Goal: Task Accomplishment & Management: Use online tool/utility

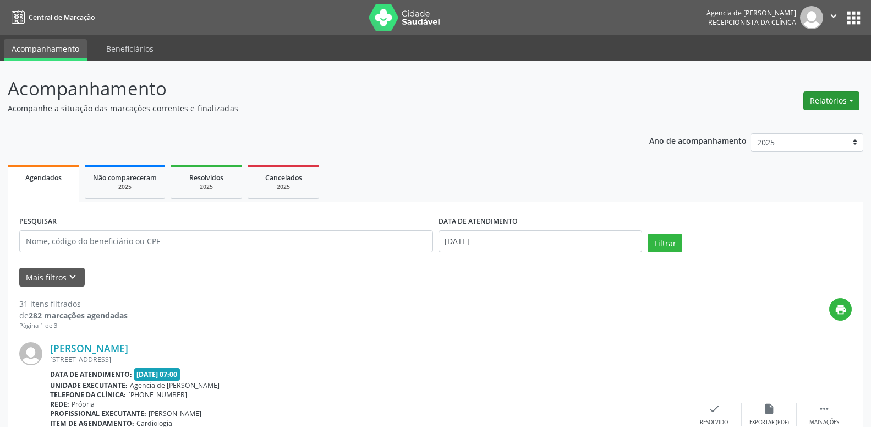
click at [805, 101] on button "Relatórios" at bounding box center [832, 100] width 56 height 19
click at [795, 127] on link "Agendamentos" at bounding box center [801, 124] width 118 height 15
select select "8"
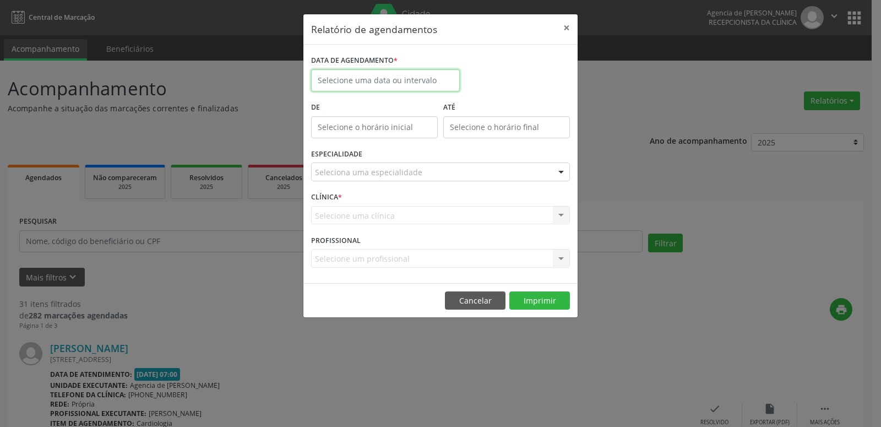
click at [439, 83] on input "text" at bounding box center [385, 80] width 149 height 22
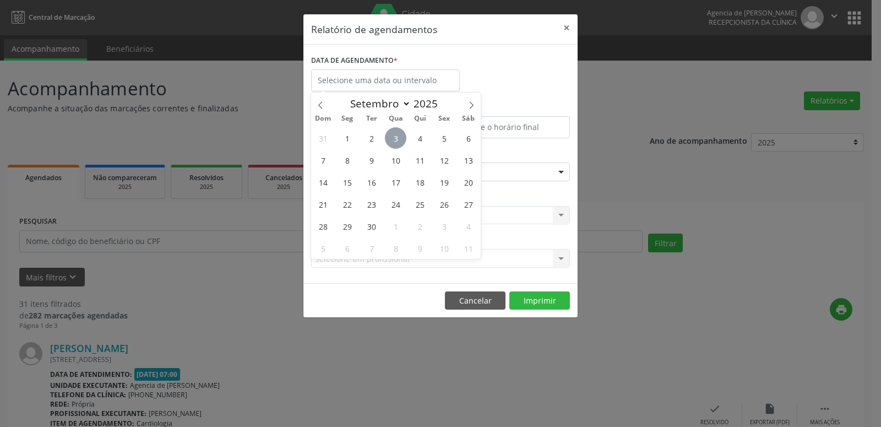
click at [397, 141] on span "3" at bounding box center [395, 137] width 21 height 21
type input "[DATE]"
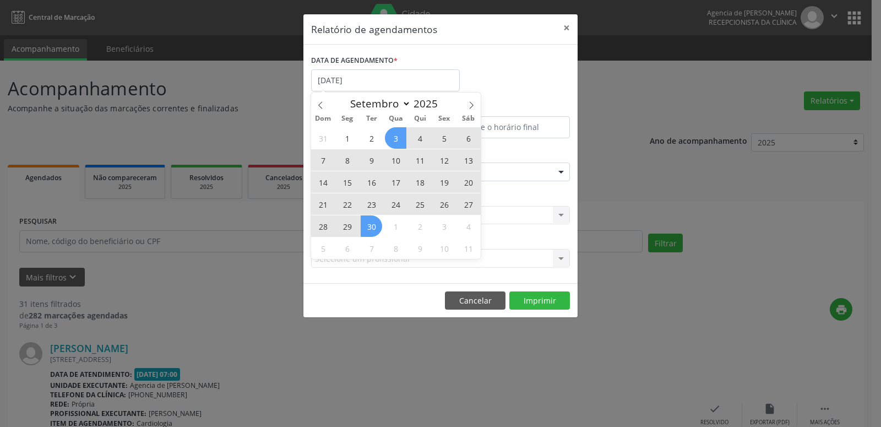
click at [369, 224] on span "30" at bounding box center [371, 225] width 21 height 21
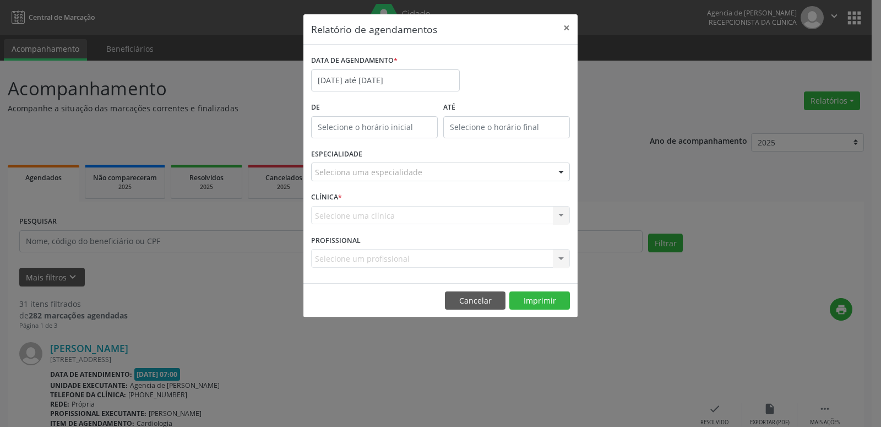
click at [473, 218] on div "Selecione uma clínica Nenhum resultado encontrado para: " " Não há nenhuma opçã…" at bounding box center [440, 215] width 259 height 19
click at [559, 216] on div "Selecione uma clínica Nenhum resultado encontrado para: " " Não há nenhuma opçã…" at bounding box center [440, 215] width 259 height 19
click at [559, 173] on div at bounding box center [561, 172] width 17 height 19
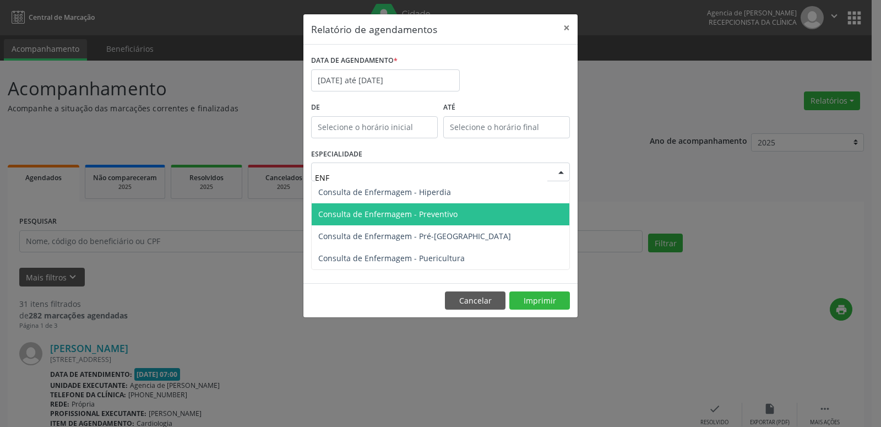
click at [507, 214] on span "Consulta de Enfermagem - Preventivo" at bounding box center [441, 214] width 258 height 22
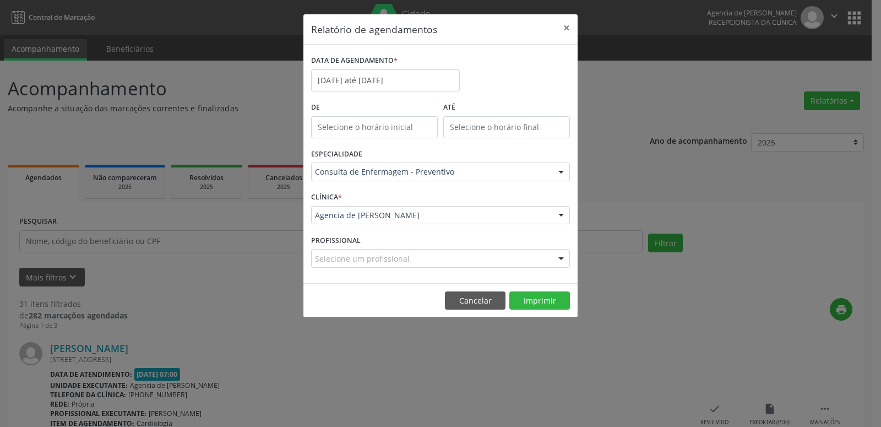
click at [551, 313] on footer "Cancelar Imprimir" at bounding box center [440, 300] width 274 height 35
click at [547, 302] on button "Imprimir" at bounding box center [539, 300] width 61 height 19
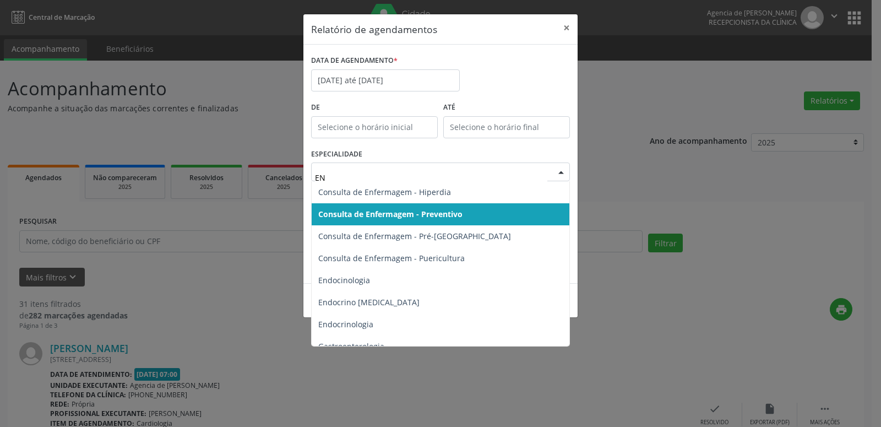
type input "ENF"
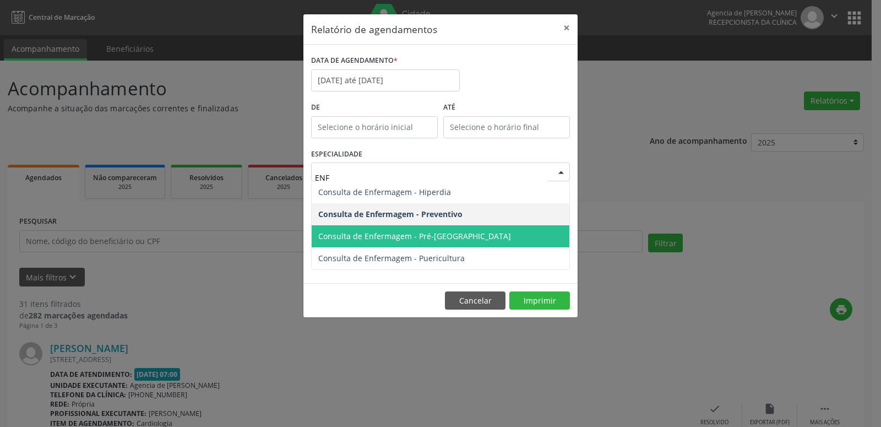
click at [434, 231] on span "Consulta de Enfermagem - Pré-[GEOGRAPHIC_DATA]" at bounding box center [441, 236] width 258 height 22
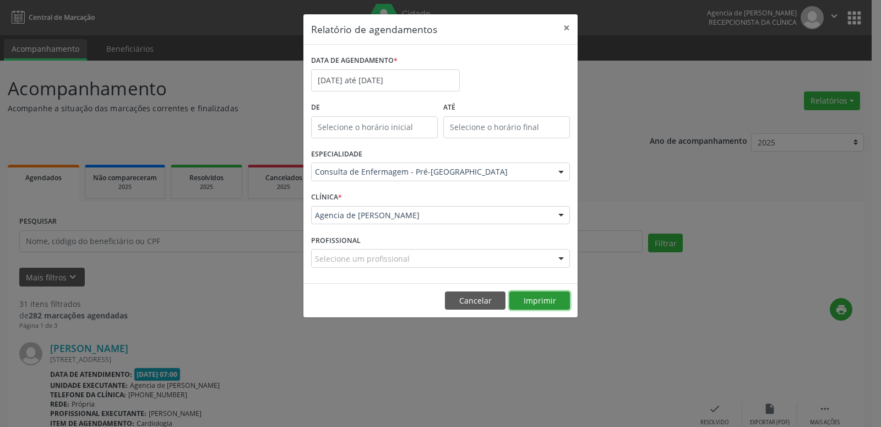
click at [540, 302] on button "Imprimir" at bounding box center [539, 300] width 61 height 19
